Goal: Navigation & Orientation: Find specific page/section

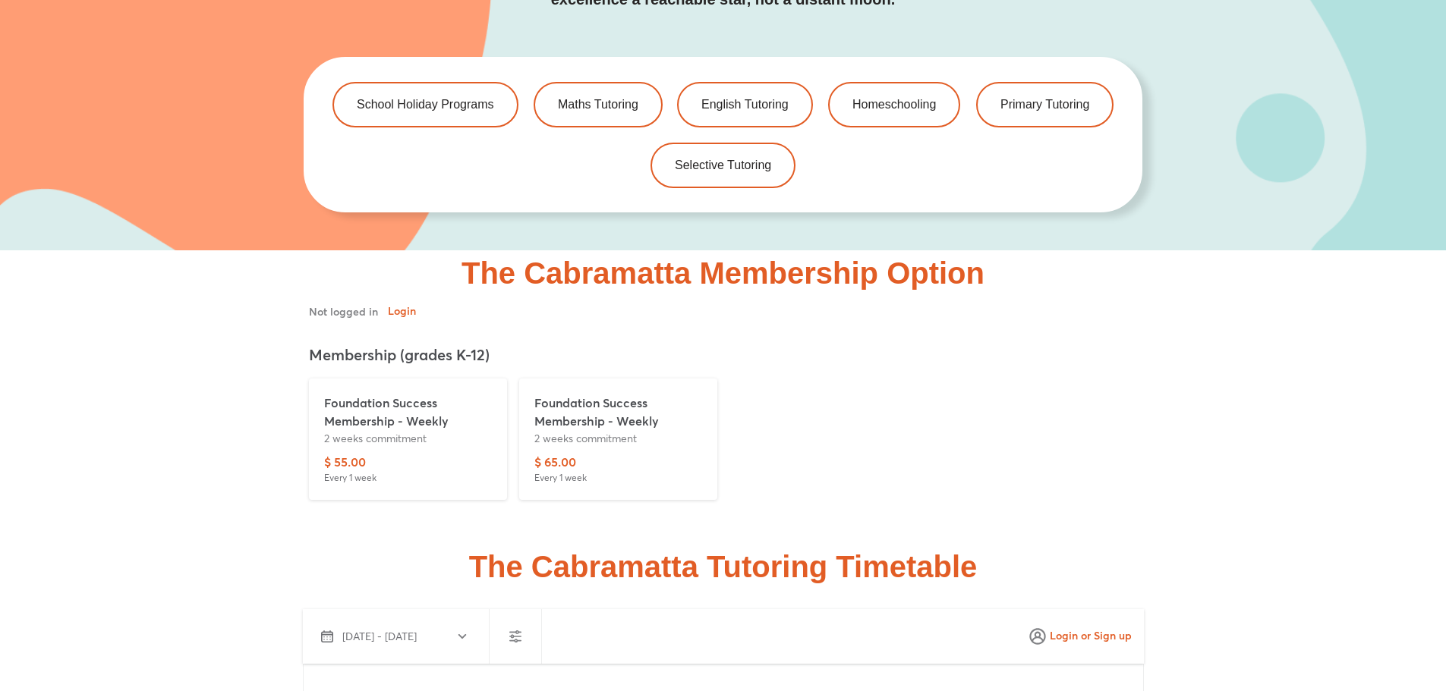
click at [1445, 343] on html "Generated by Fontastic.me Skip to content The Difference Personalised Program I…" at bounding box center [723, 518] width 1446 height 7868
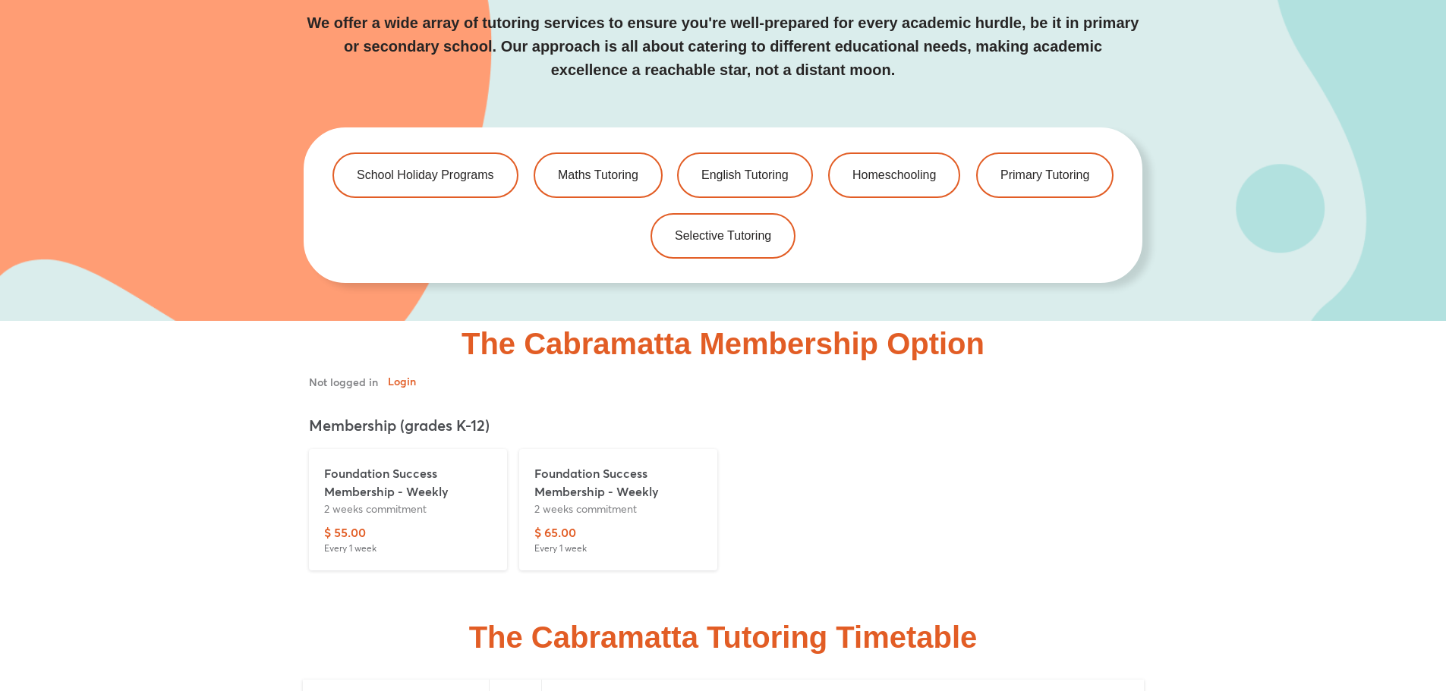
scroll to position [3341, 0]
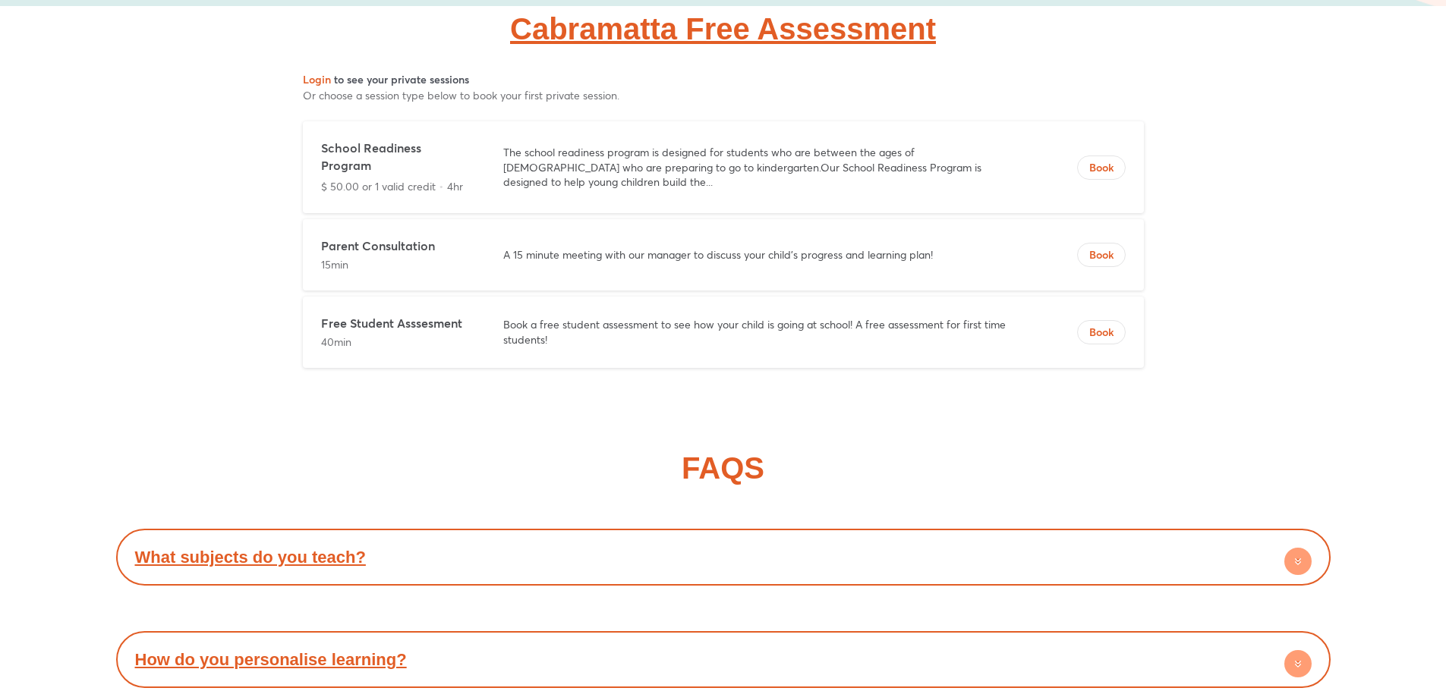
scroll to position [5315, 0]
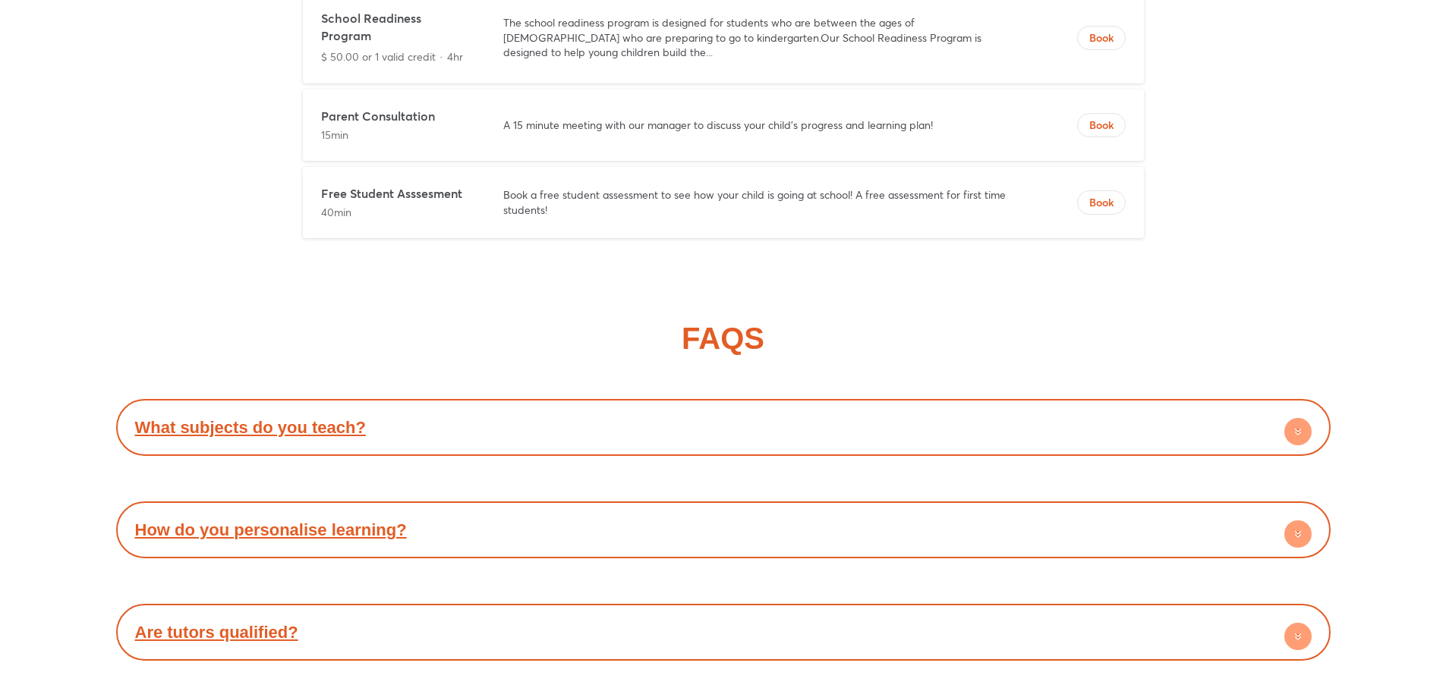
scroll to position [5364, 0]
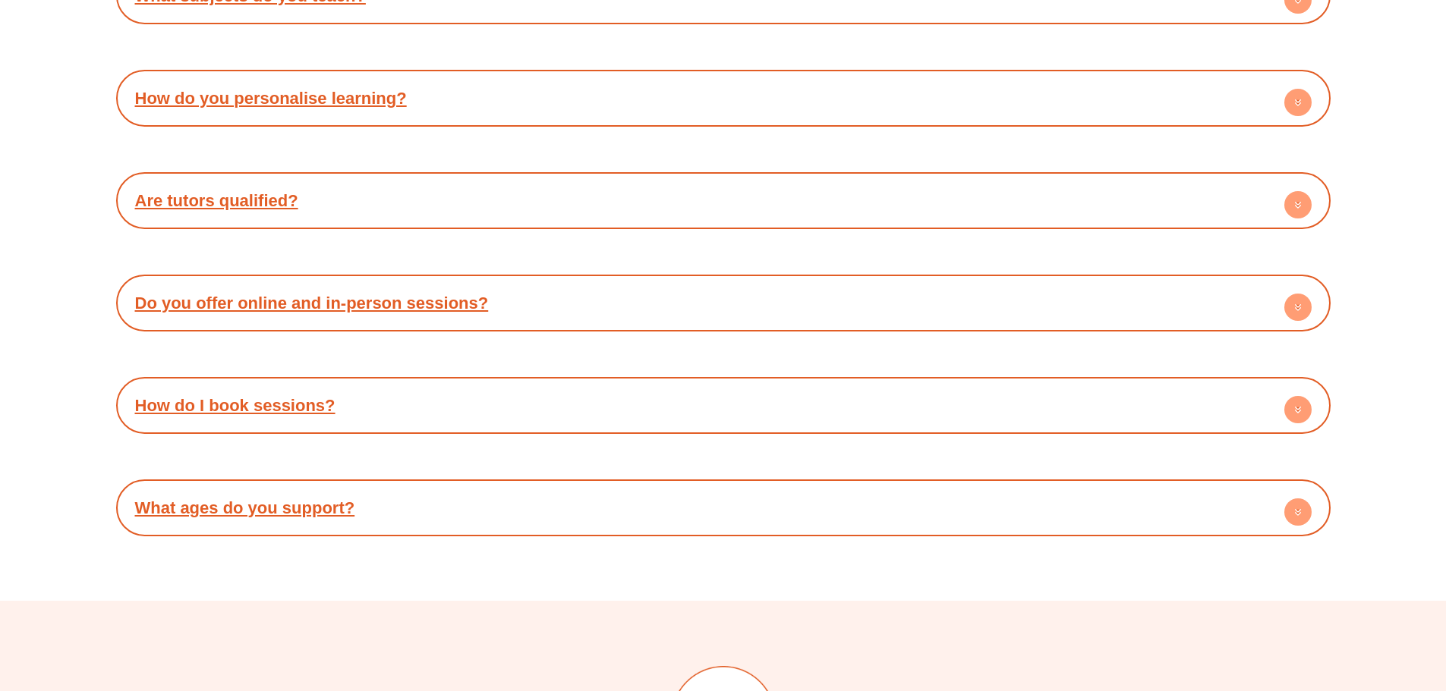
scroll to position [5776, 0]
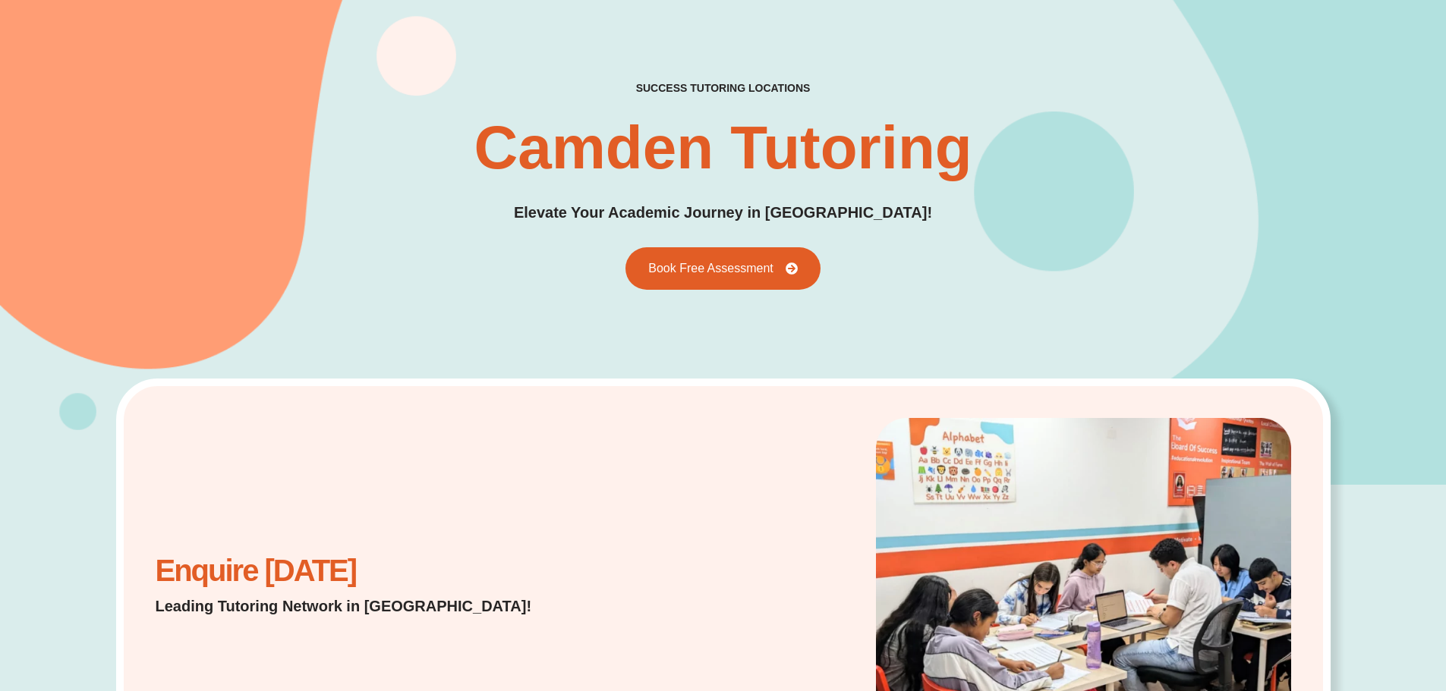
scroll to position [380, 0]
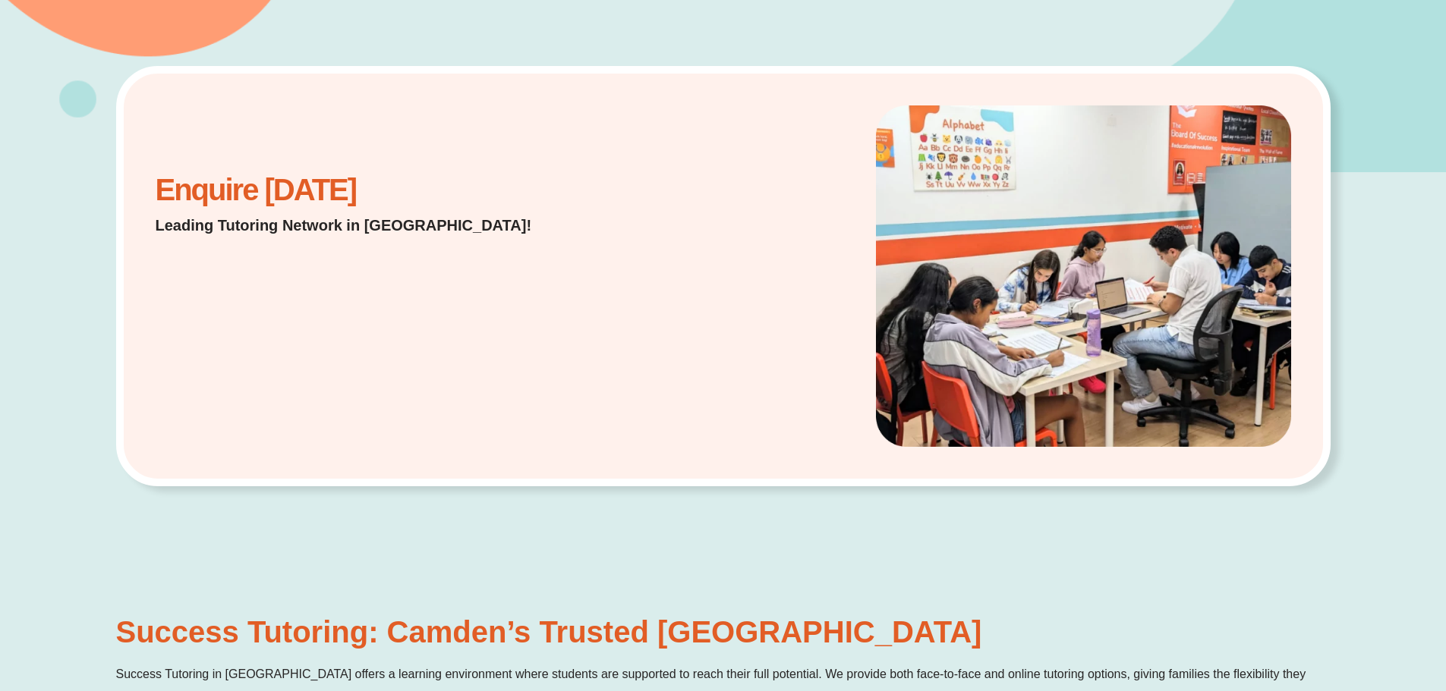
scroll to position [380, 0]
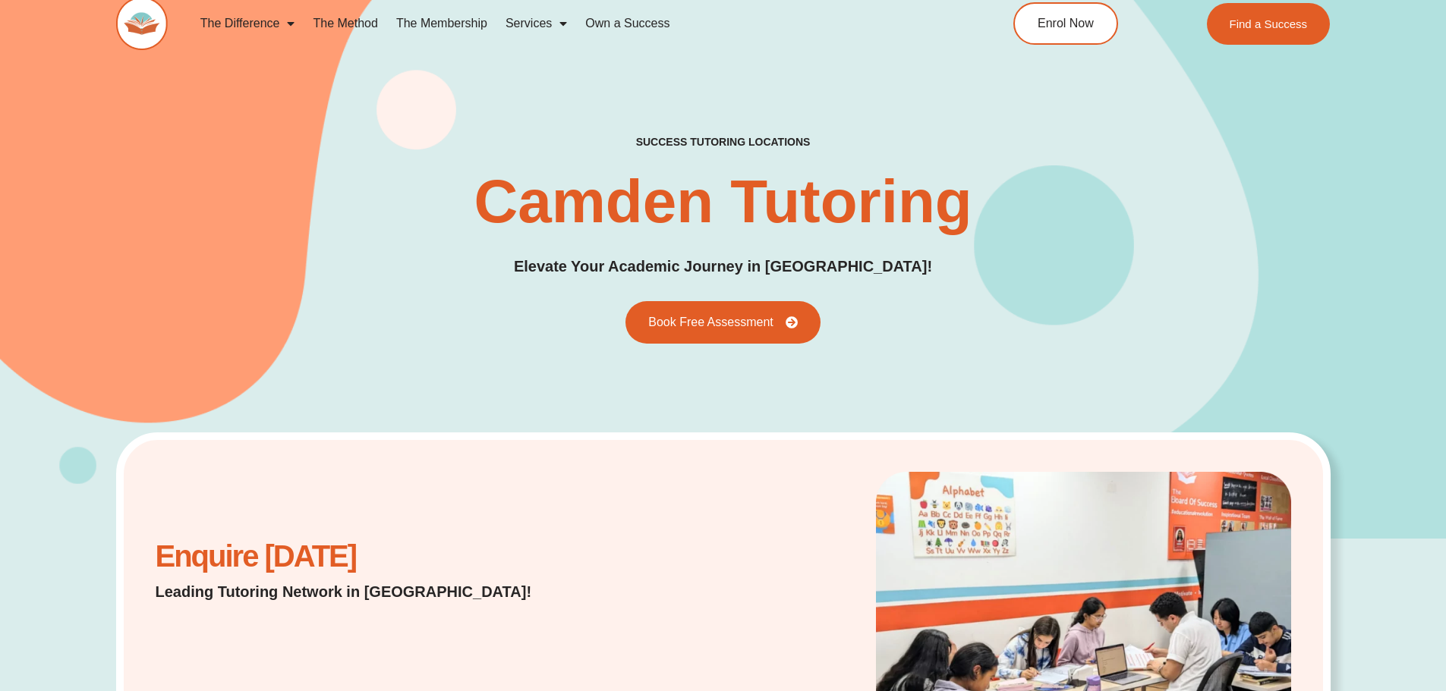
scroll to position [57, 0]
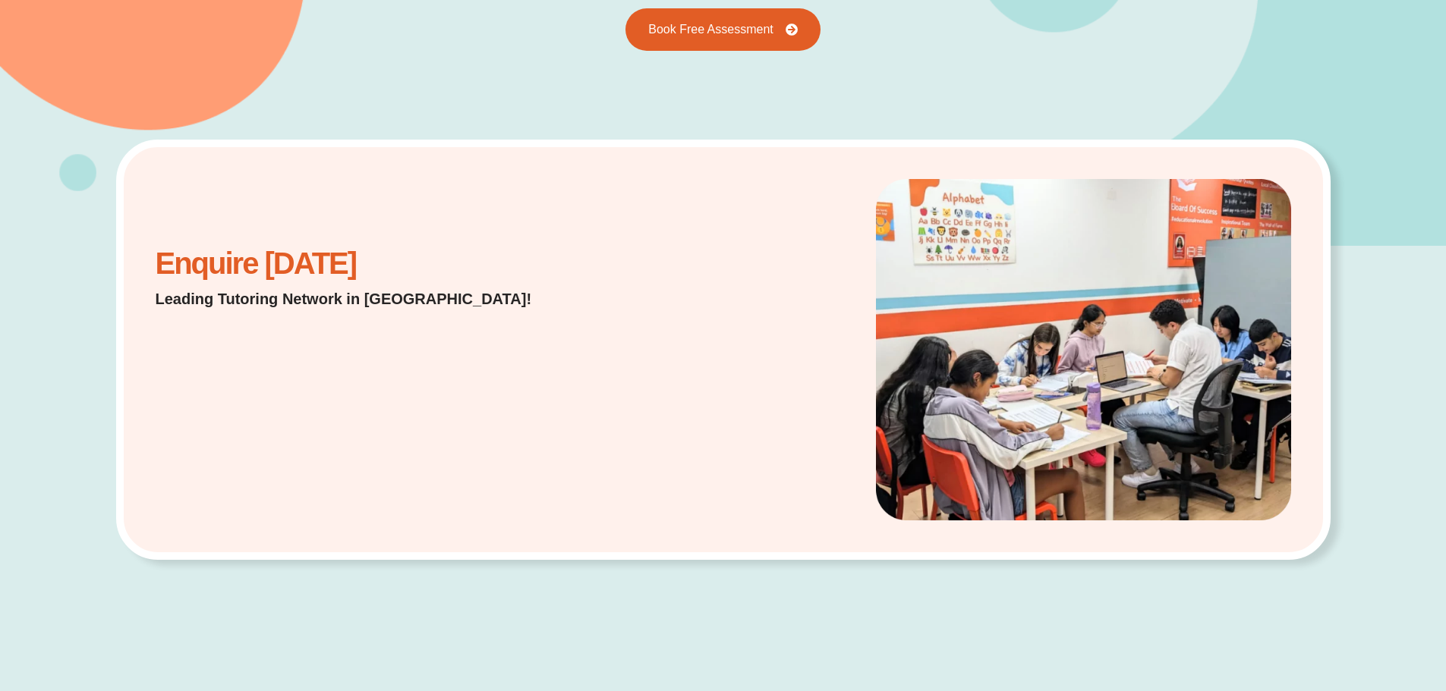
scroll to position [304, 0]
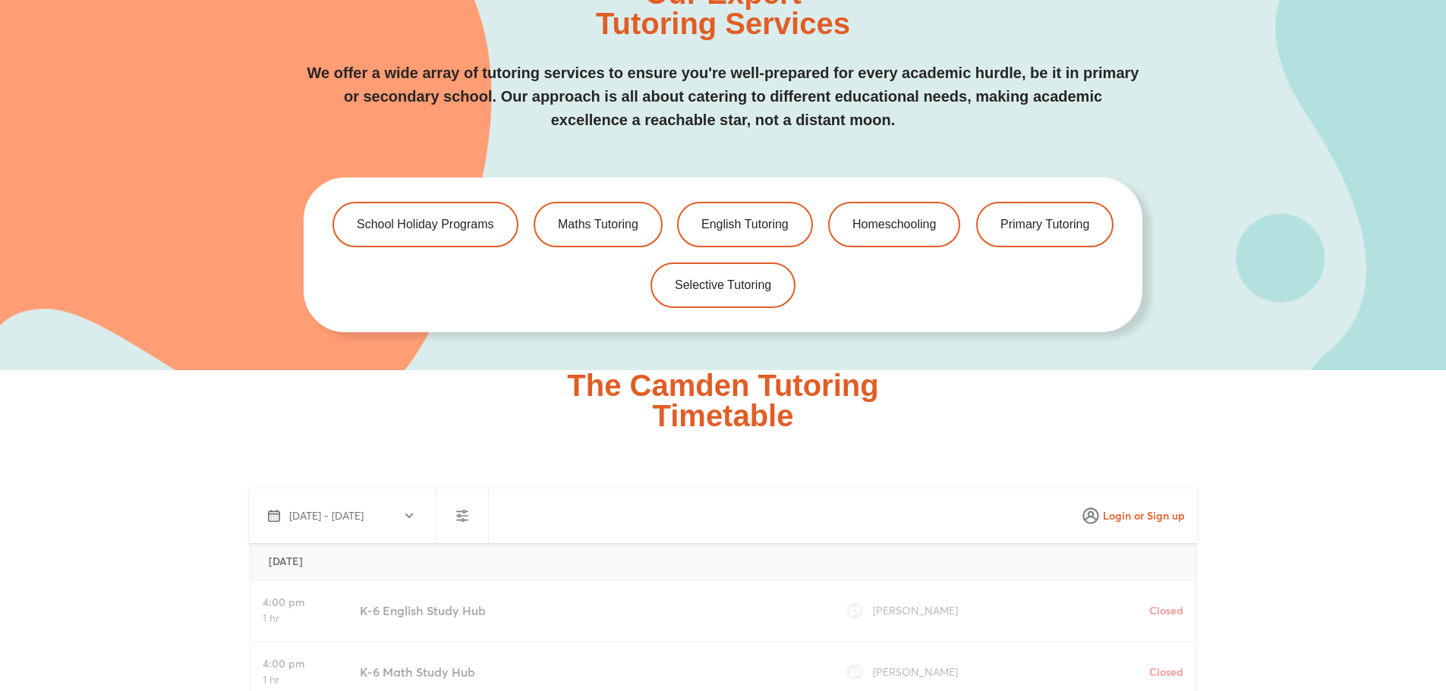
scroll to position [3254, 0]
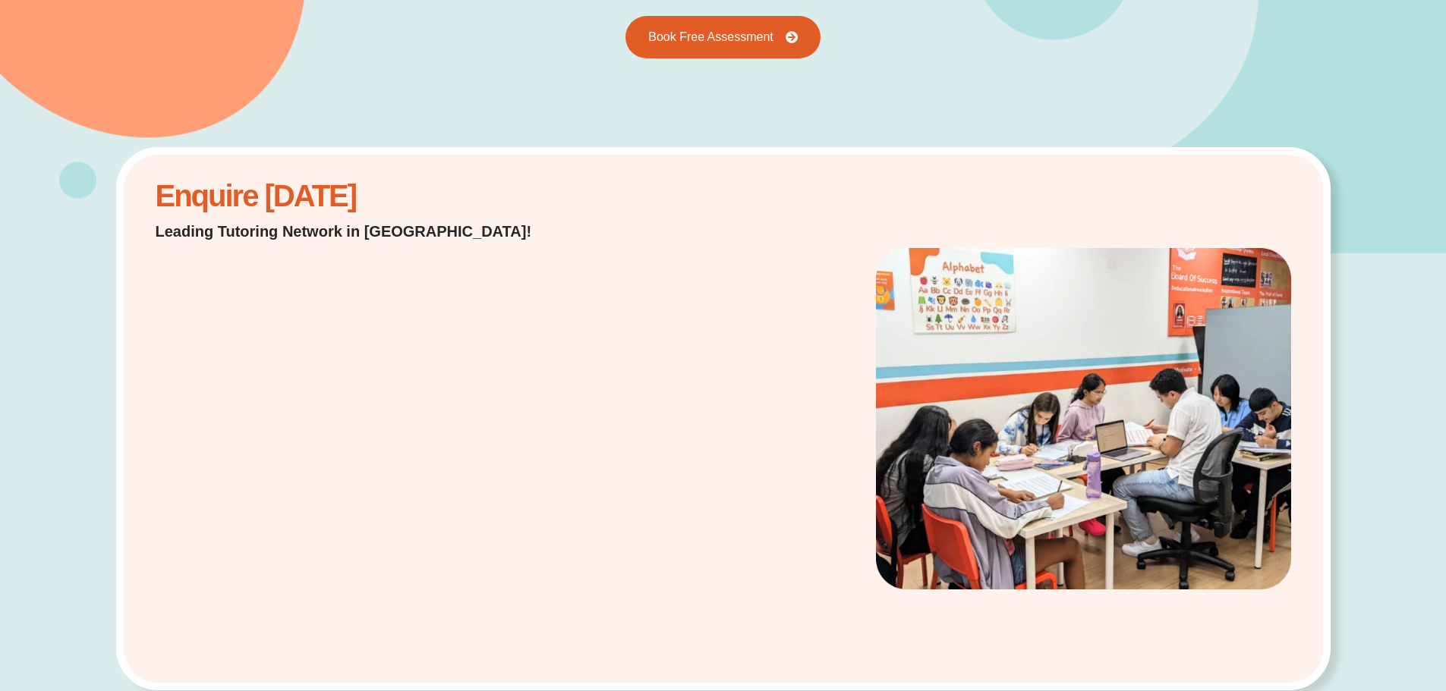
scroll to position [295, 0]
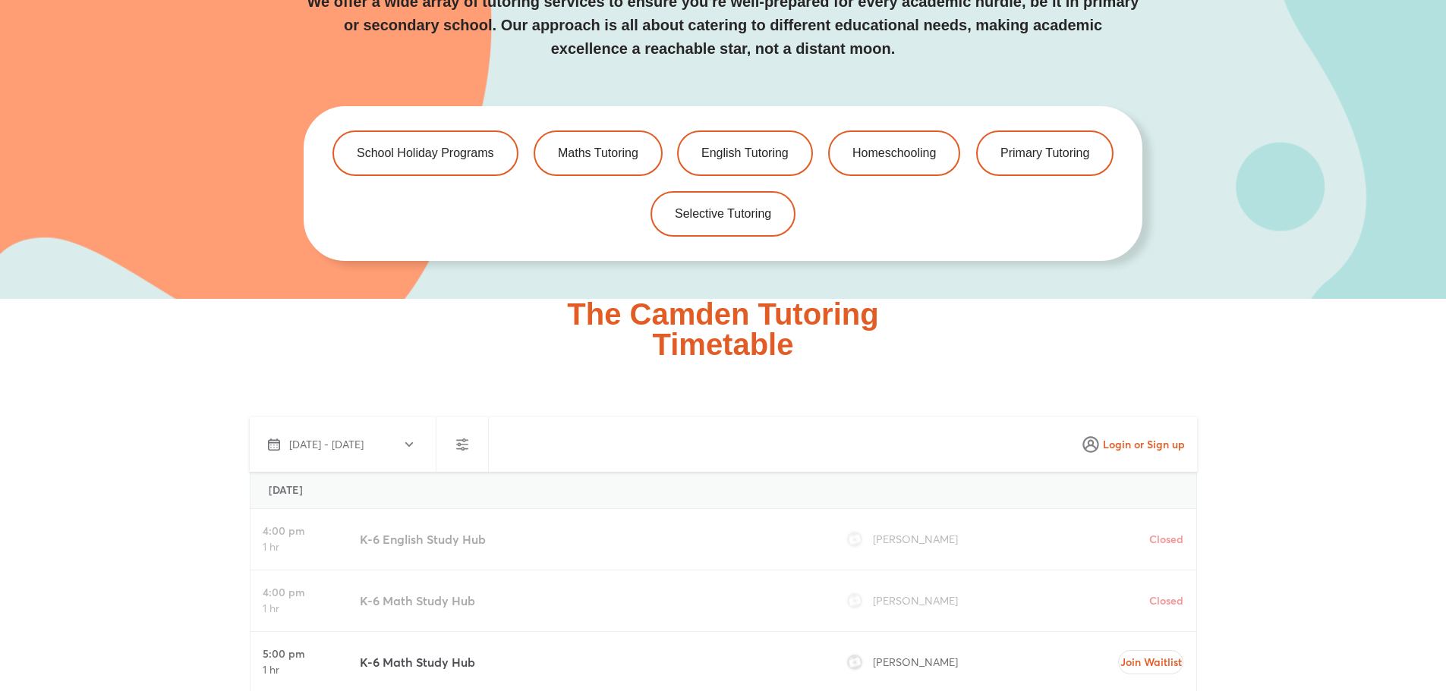
scroll to position [3268, 0]
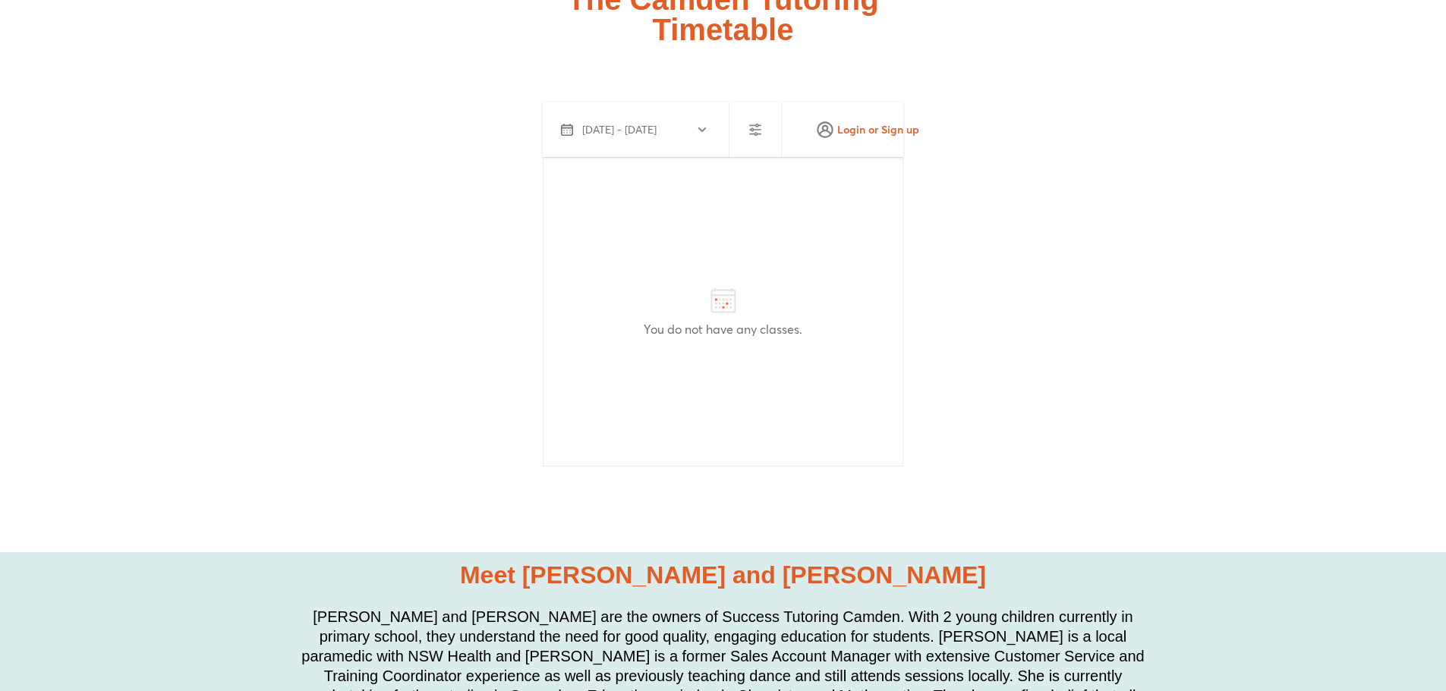
scroll to position [4023, 0]
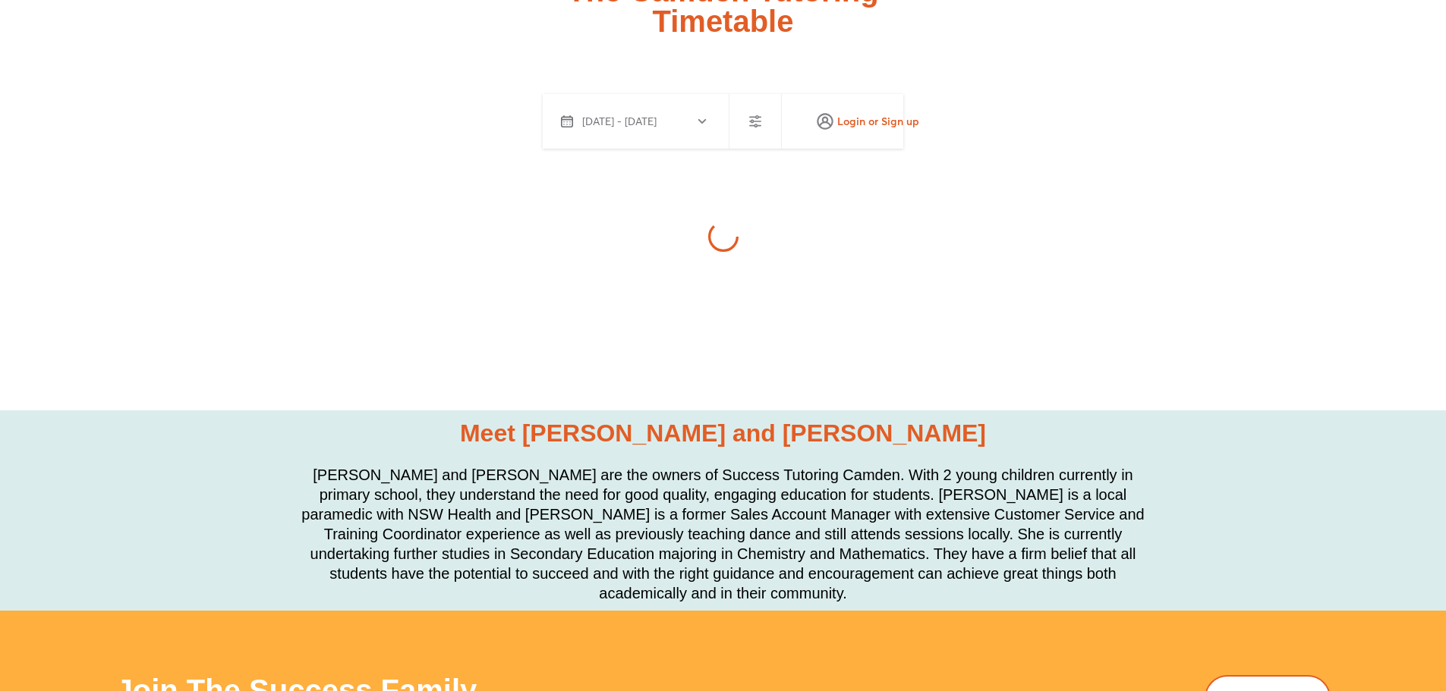
scroll to position [4023, 0]
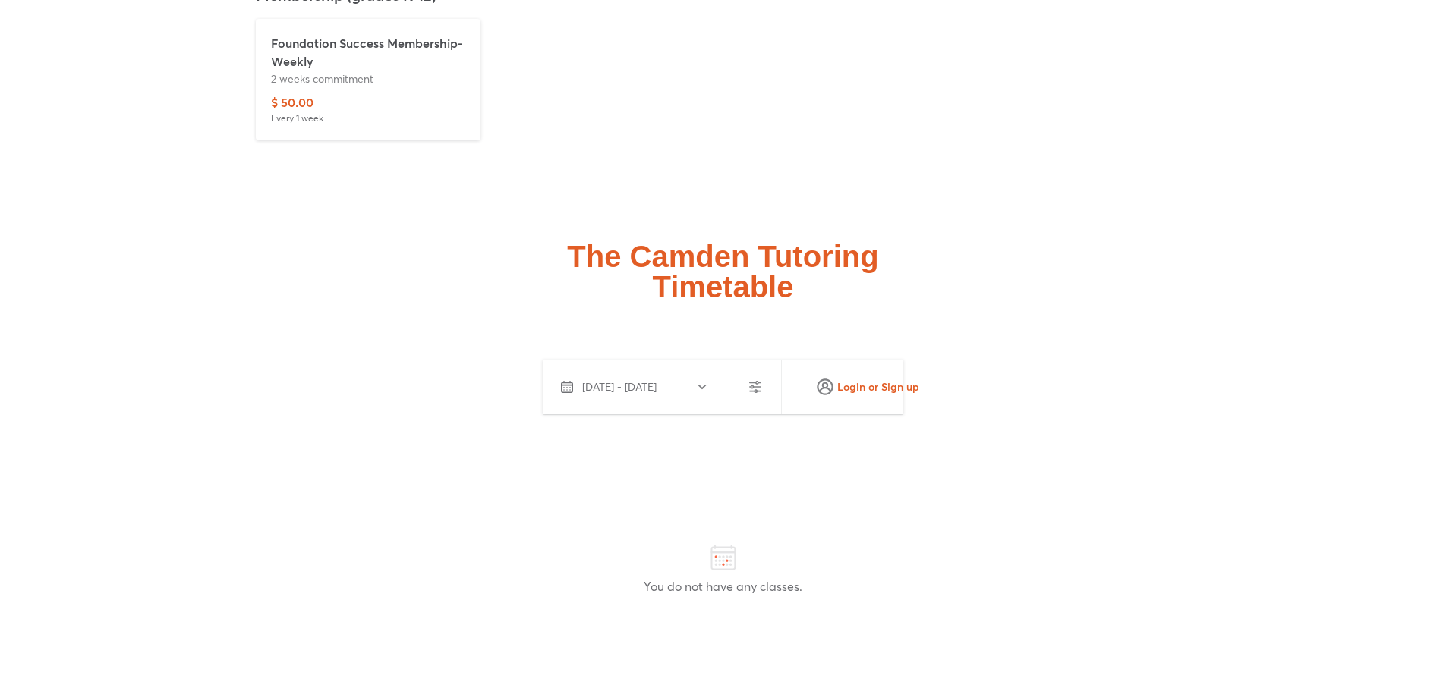
scroll to position [3786, 0]
